Goal: Find specific page/section: Find specific page/section

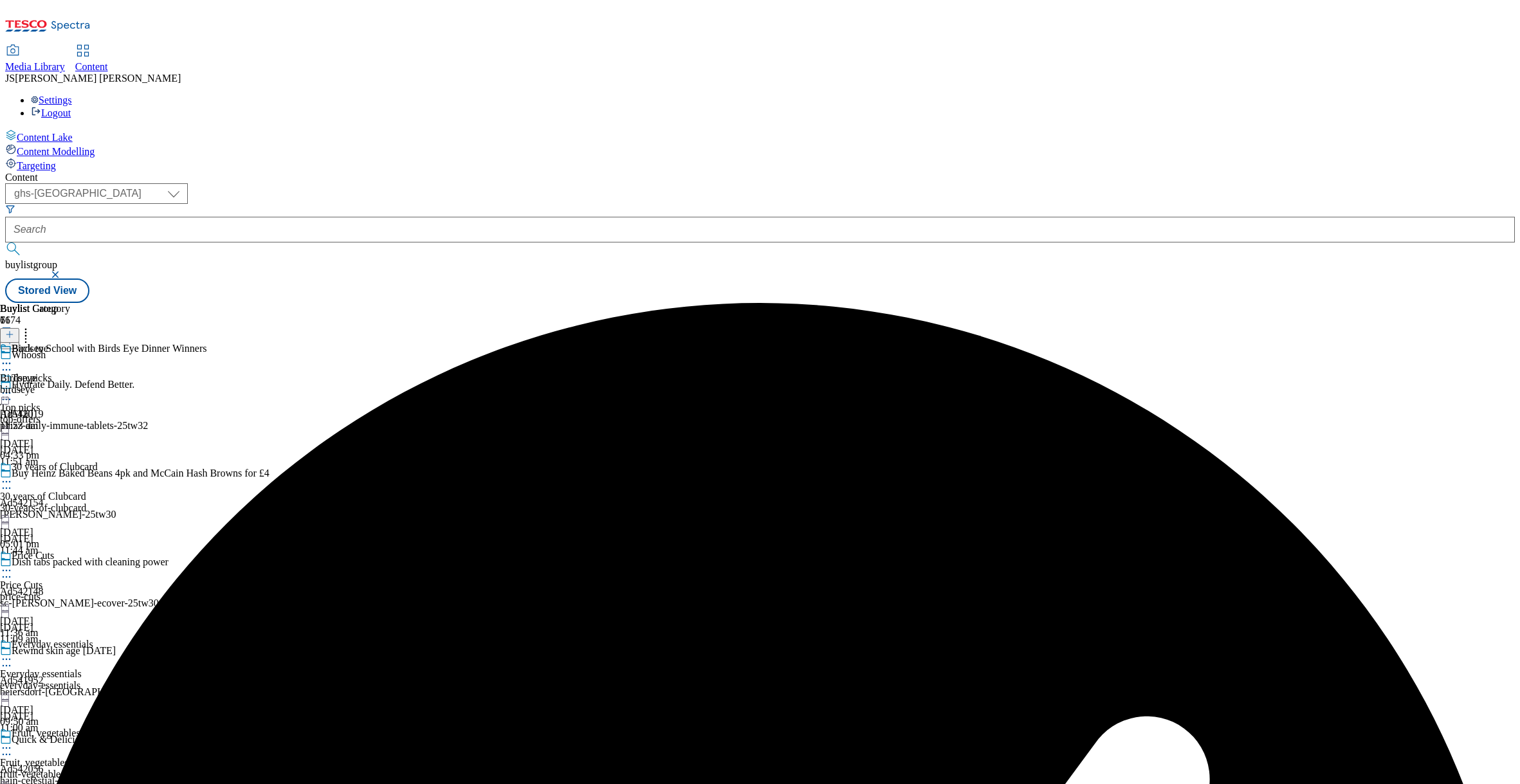
select select "ghs-[GEOGRAPHIC_DATA]"
click at [65, 61] on span "Media Library" at bounding box center [35, 66] width 60 height 11
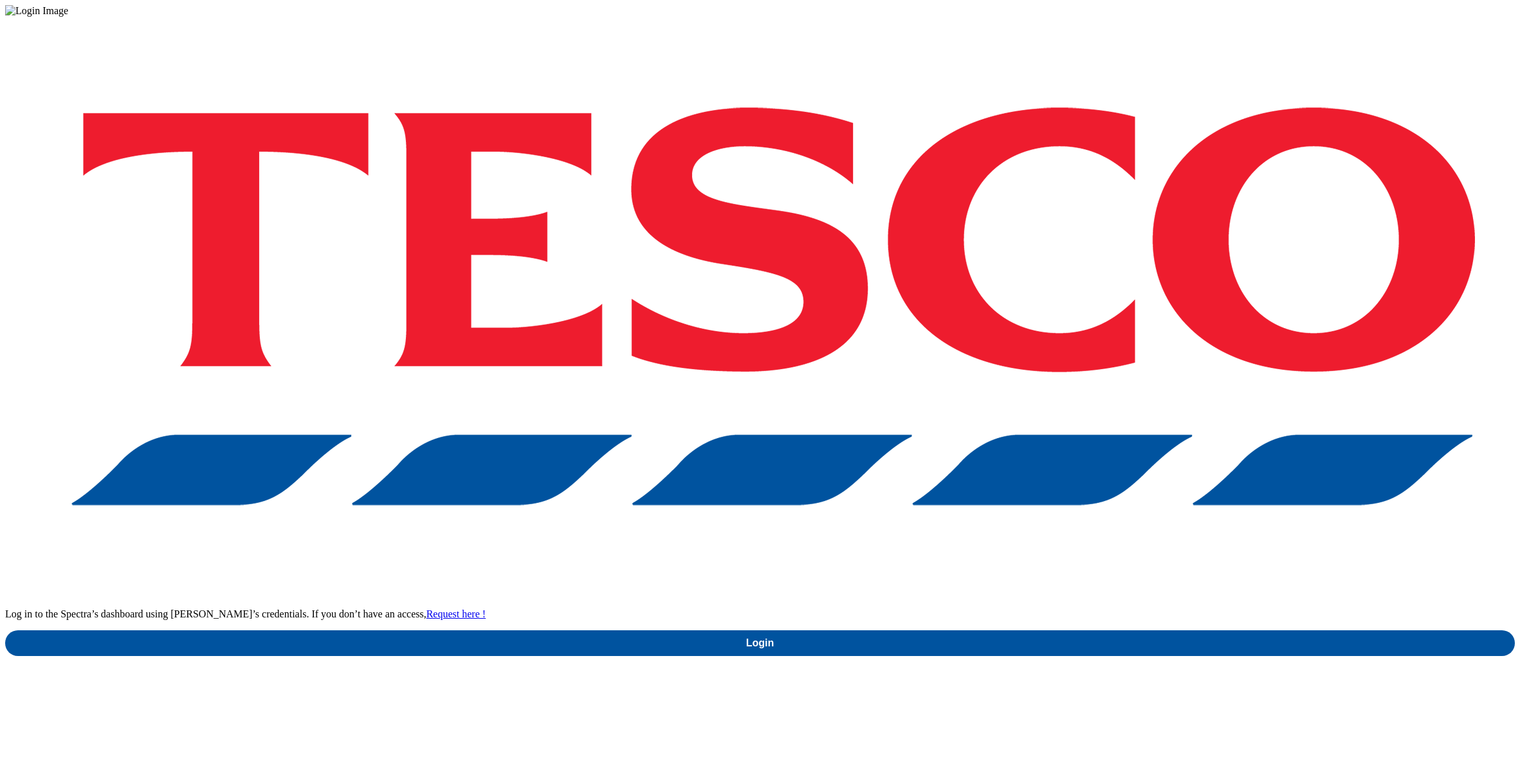
click at [1091, 456] on div "Log in to the Spectra’s dashboard using [PERSON_NAME]’s credentials. If you don…" at bounding box center [760, 336] width 1509 height 639
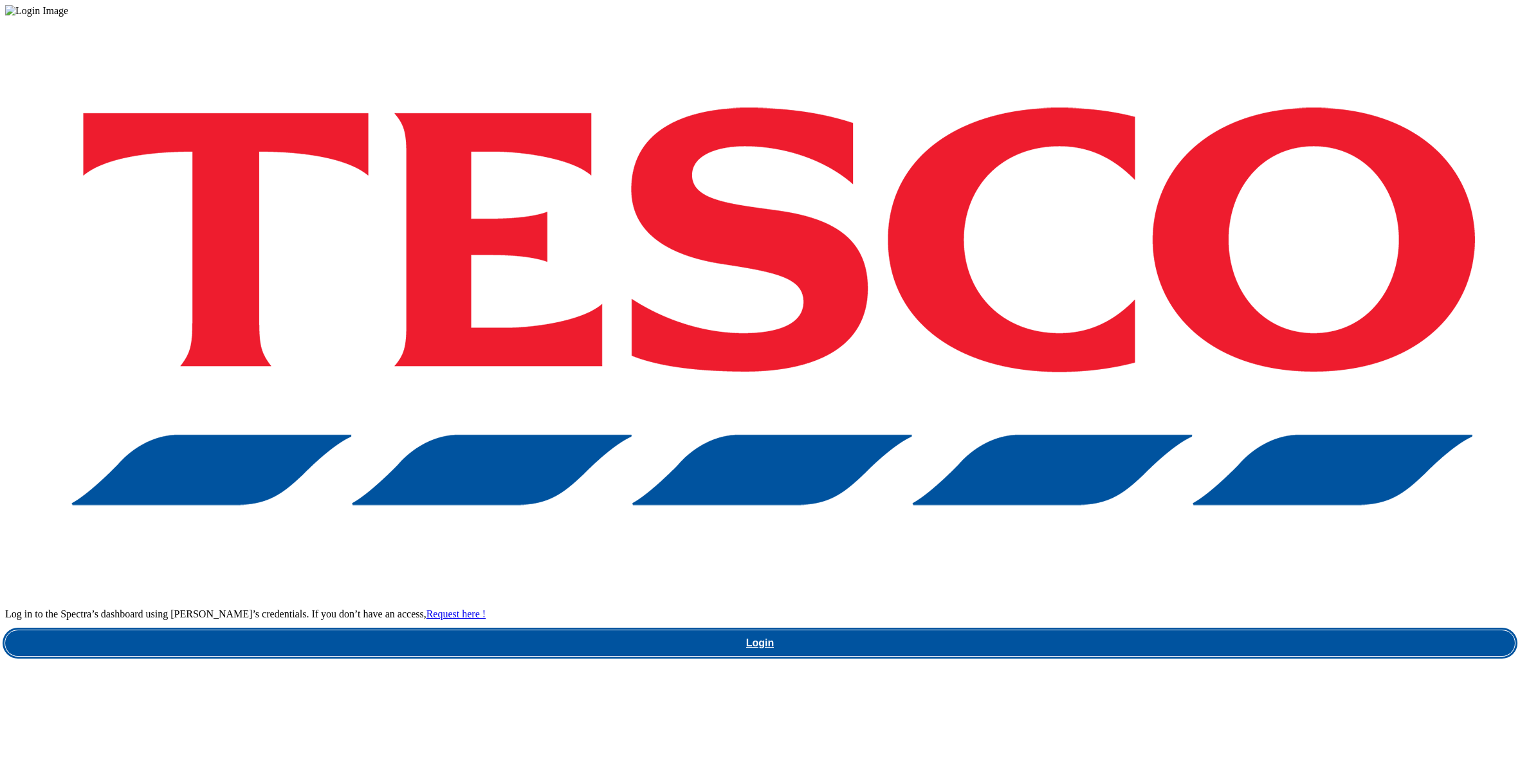
click at [1093, 630] on link "Login" at bounding box center [760, 642] width 1509 height 25
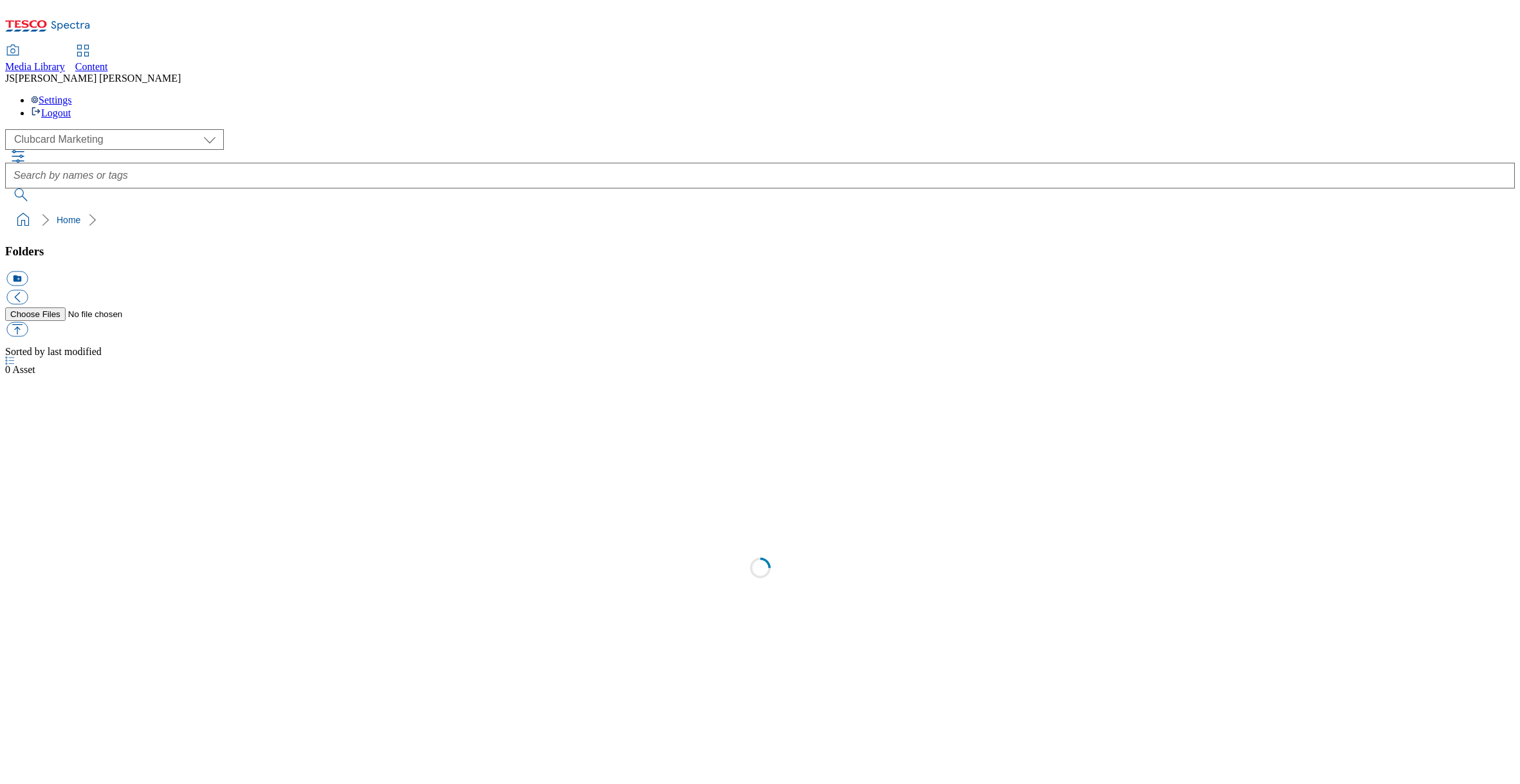
scroll to position [1, 0]
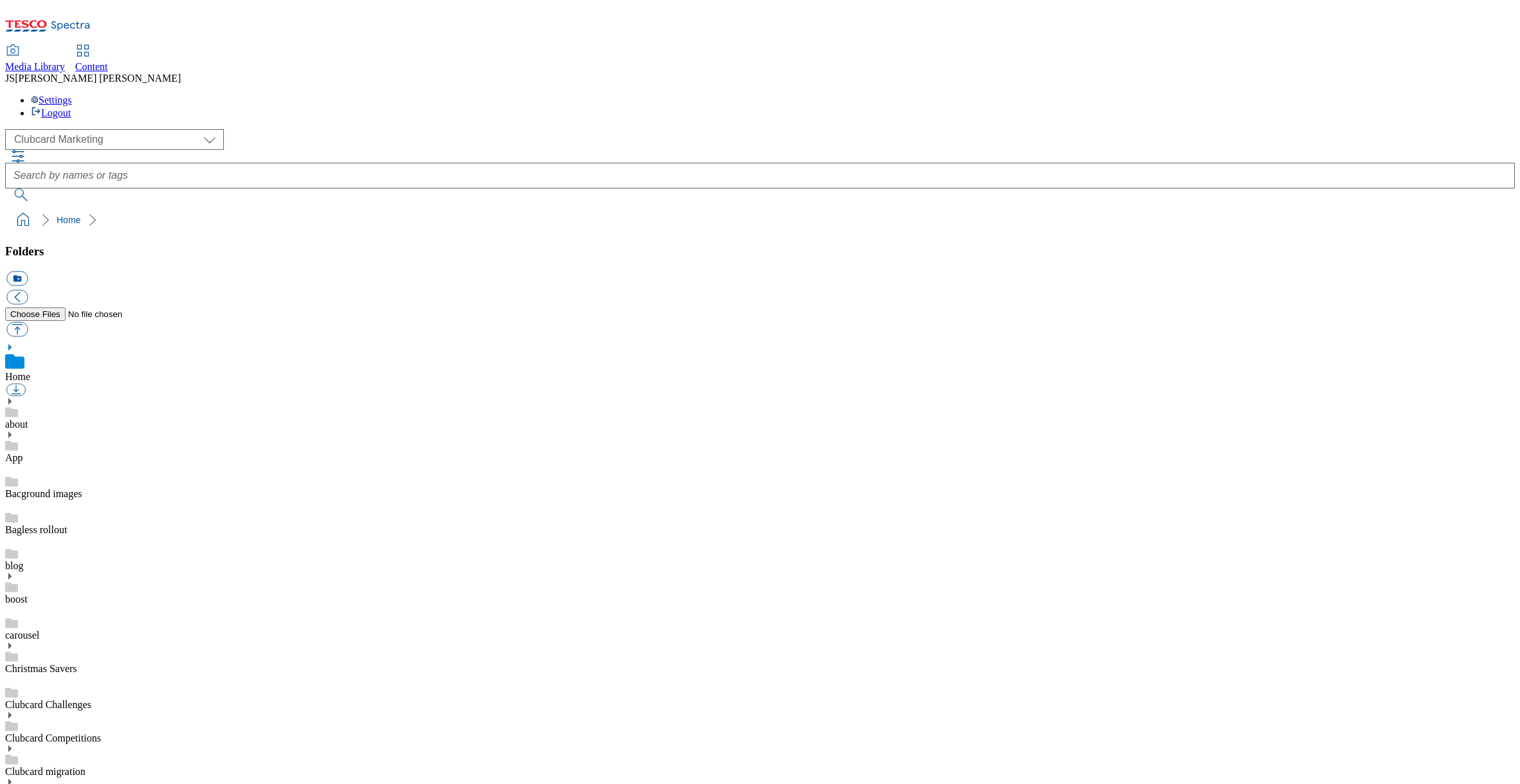
click at [108, 61] on span "Content" at bounding box center [91, 66] width 33 height 11
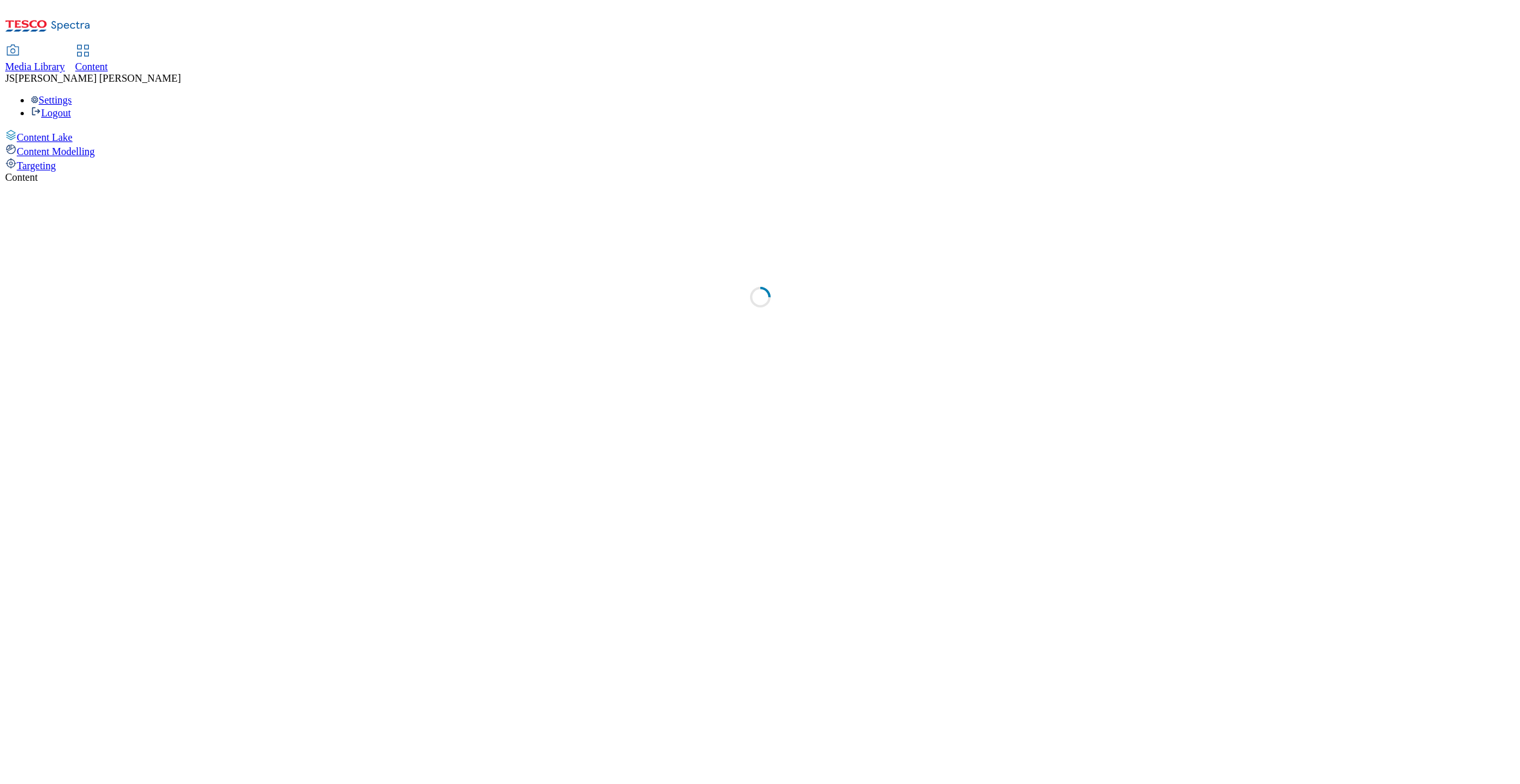
select select "phones-uk"
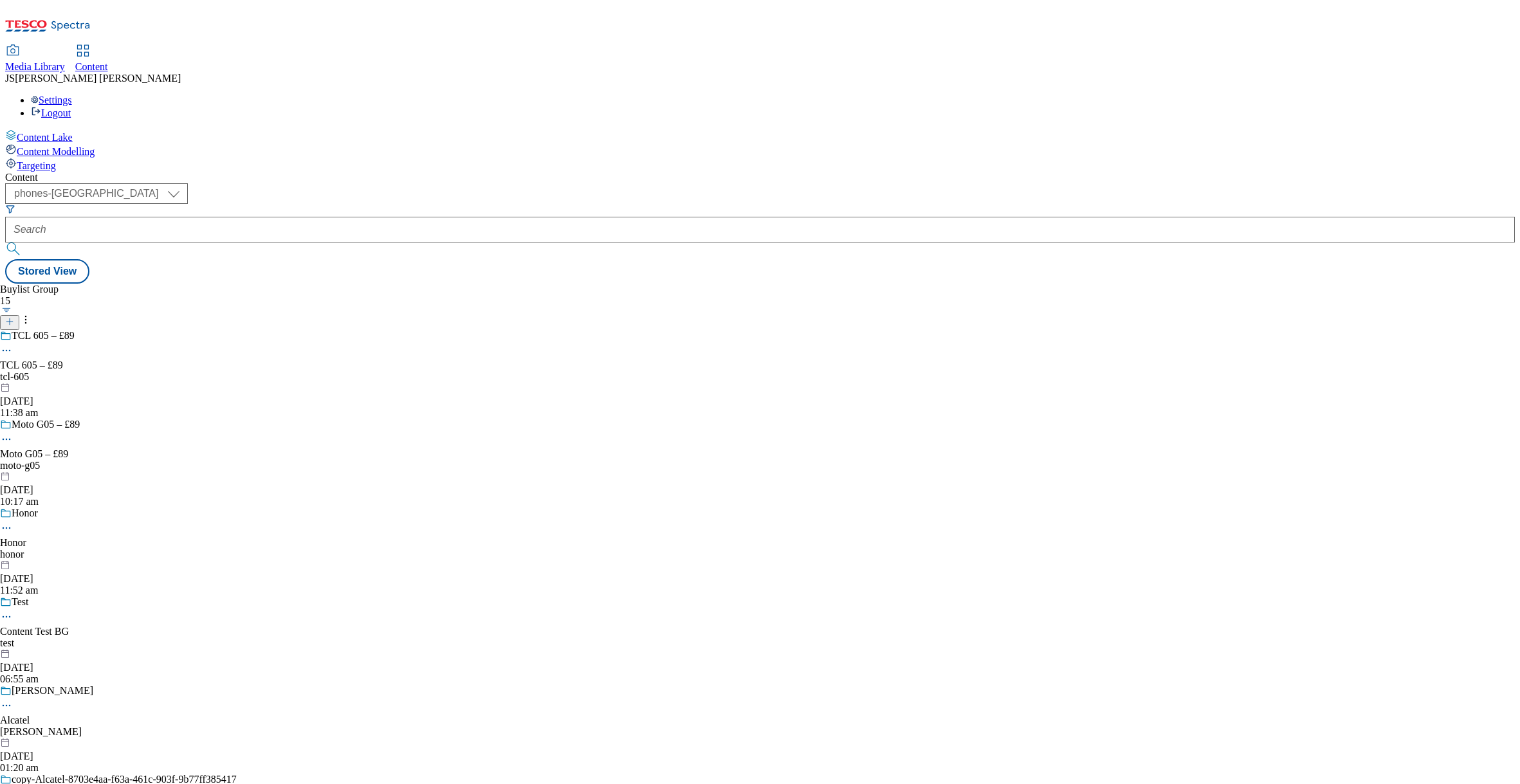
click at [65, 61] on div "Media Library" at bounding box center [35, 66] width 60 height 11
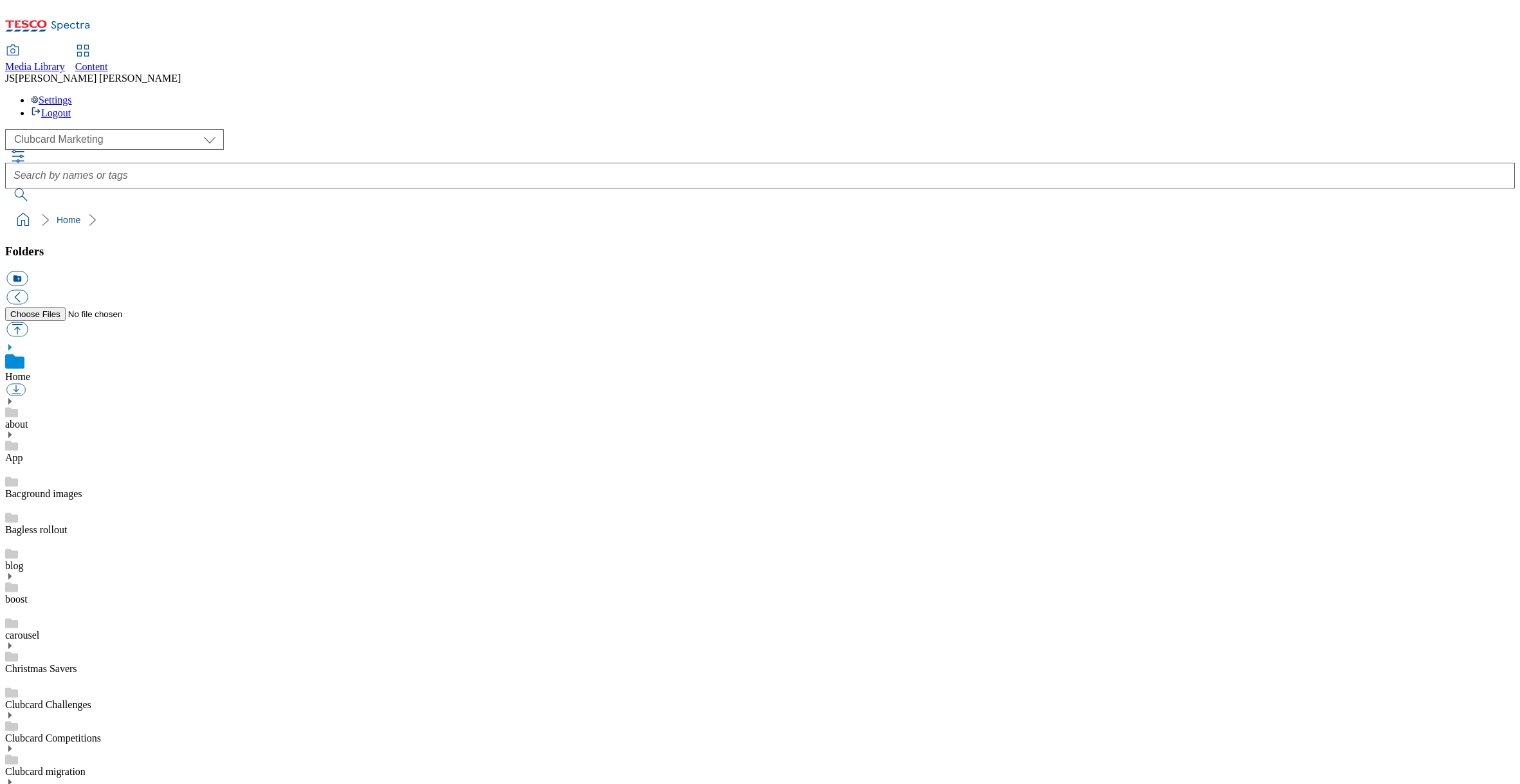
scroll to position [2, 0]
click at [106, 129] on select "Clubcard Marketing Dotcom UK GHS Marketing UK GHS ROI iGHS Marketing CE MCA CZ …" at bounding box center [114, 139] width 219 height 20
select select "flare-ghs-mktg"
click at [9, 129] on select "Clubcard Marketing Dotcom UK GHS Marketing UK GHS ROI iGHS Marketing CE MCA CZ …" at bounding box center [114, 139] width 219 height 20
click at [14, 599] on icon at bounding box center [10, 604] width 9 height 9
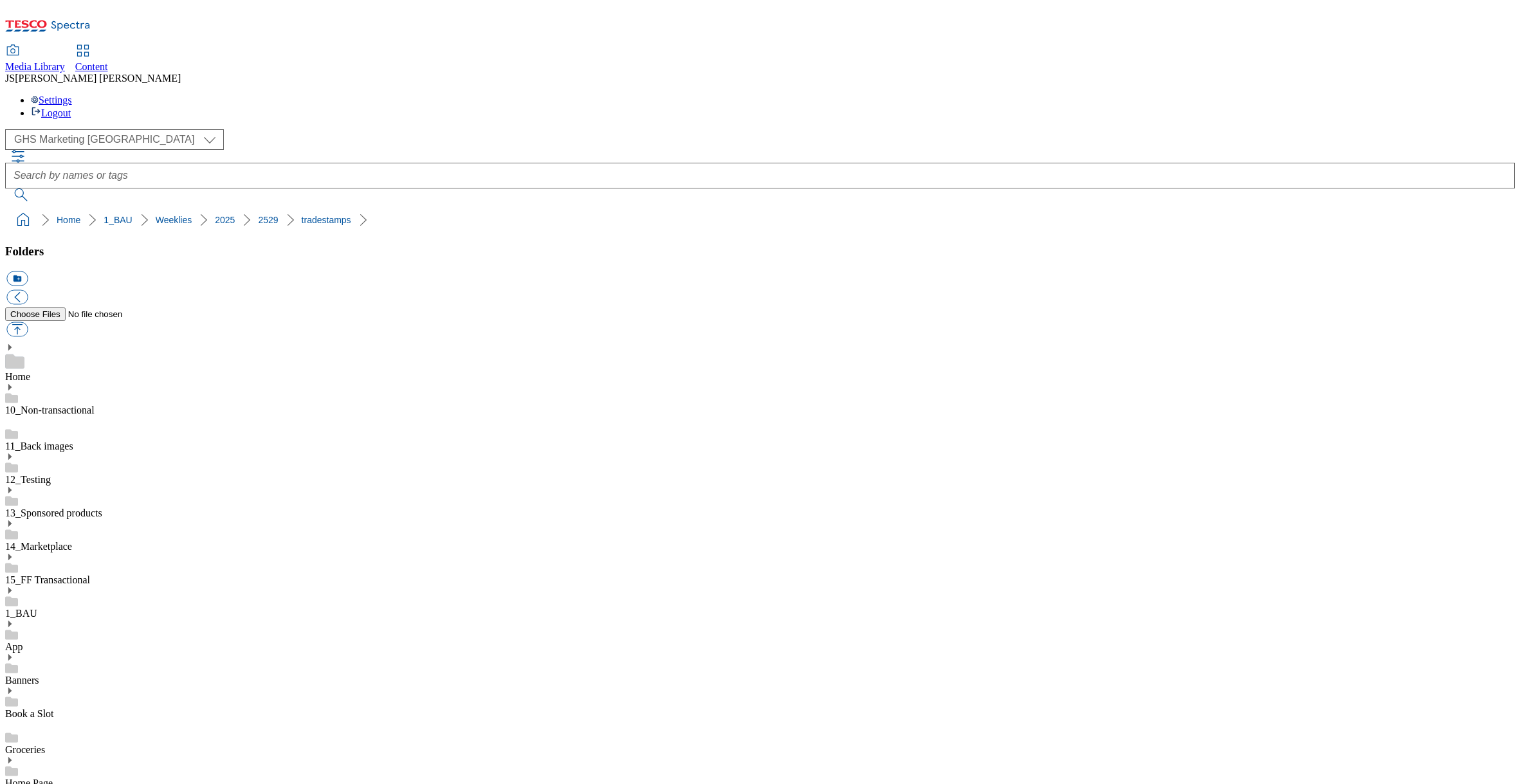
drag, startPoint x: 773, startPoint y: 580, endPoint x: 757, endPoint y: 547, distance: 36.7
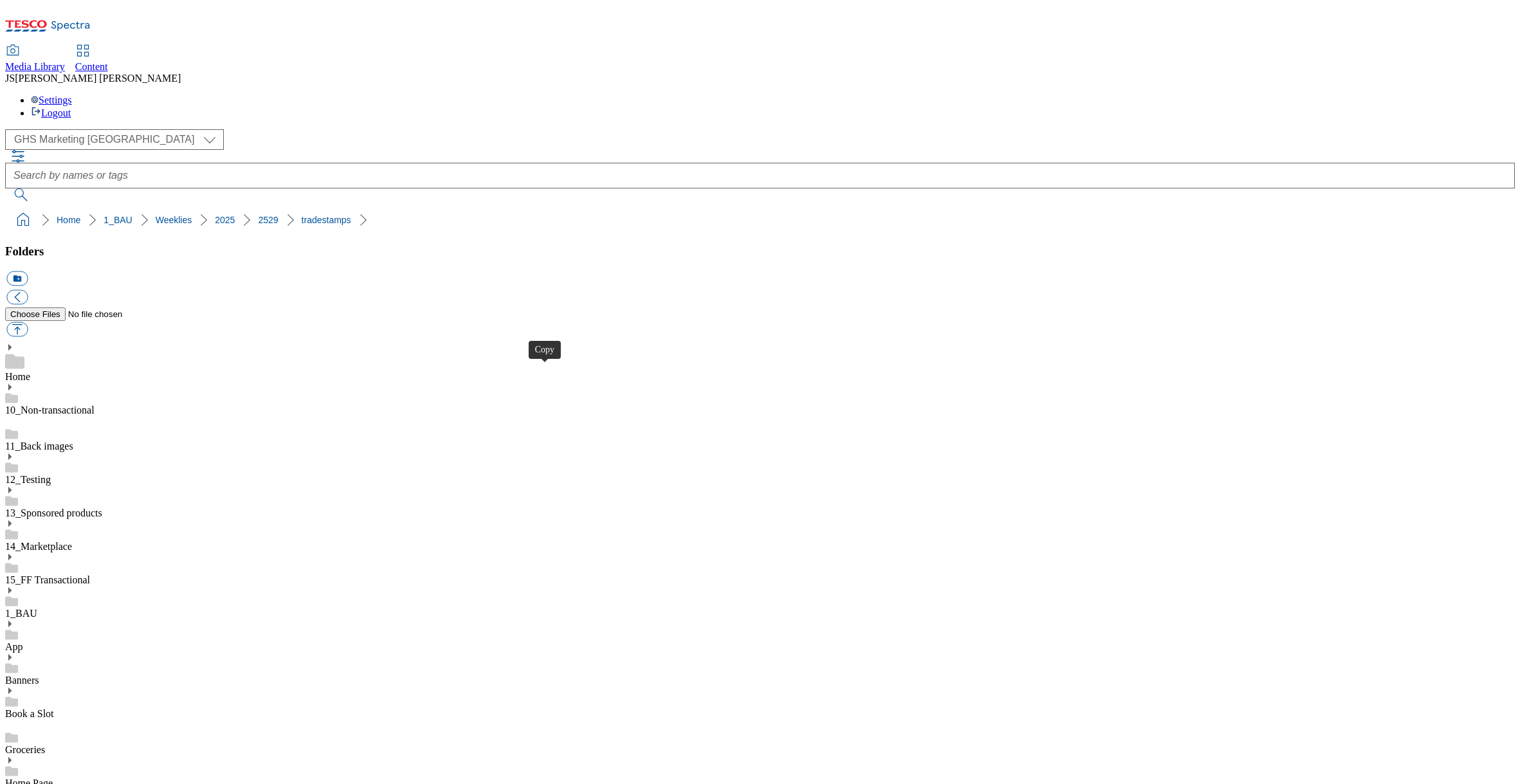
drag, startPoint x: 849, startPoint y: 373, endPoint x: 818, endPoint y: 316, distance: 64.9
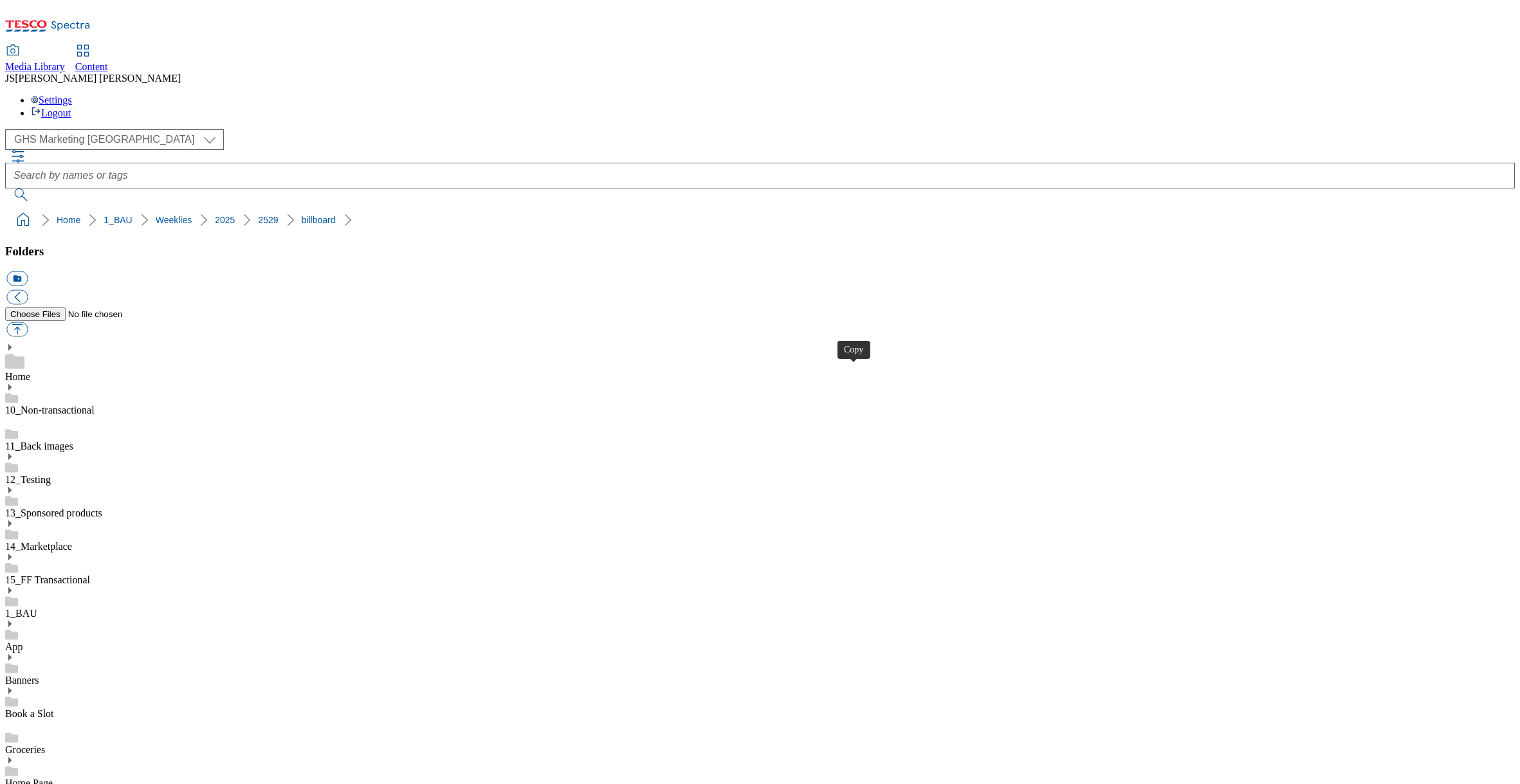
drag, startPoint x: 625, startPoint y: 377, endPoint x: 609, endPoint y: 304, distance: 74.7
